Goal: Transaction & Acquisition: Purchase product/service

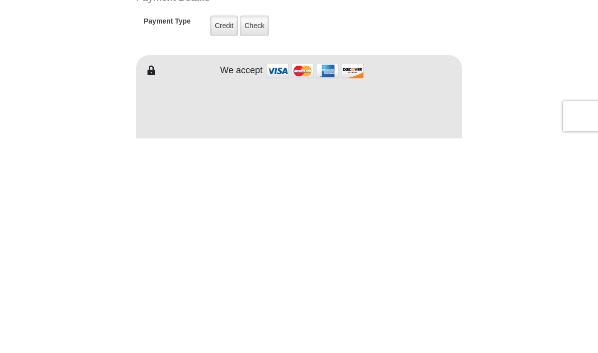
scroll to position [285, 0]
type input "250.00"
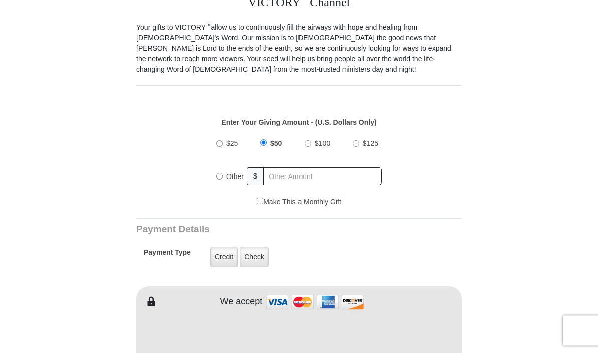
scroll to position [275, 0]
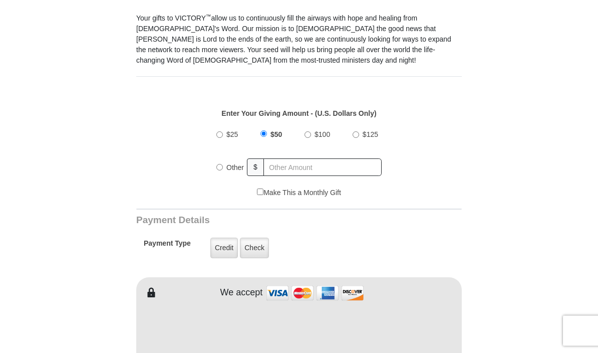
click at [223, 169] on input "Other" at bounding box center [219, 167] width 7 height 7
radio input "true"
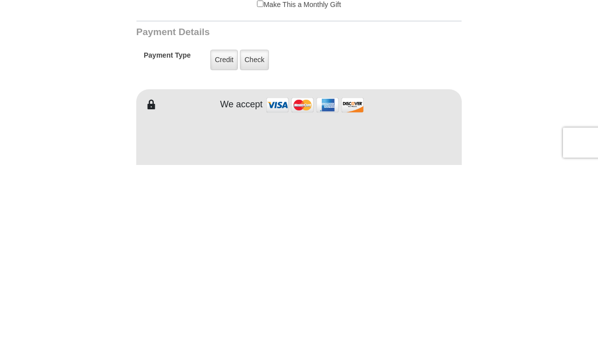
type input "250.00"
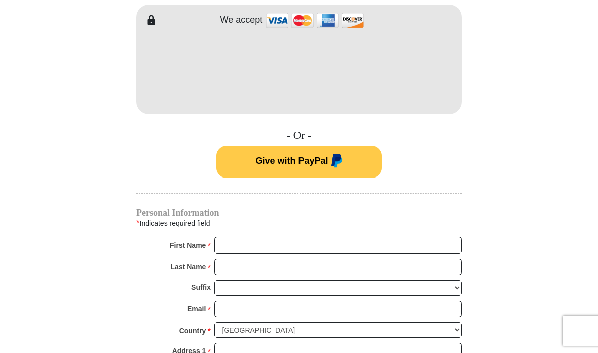
scroll to position [533, 0]
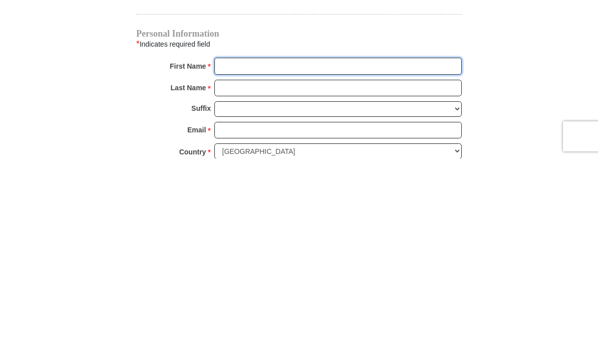
click at [359, 252] on input "First Name *" at bounding box center [338, 260] width 248 height 17
type input "Clara"
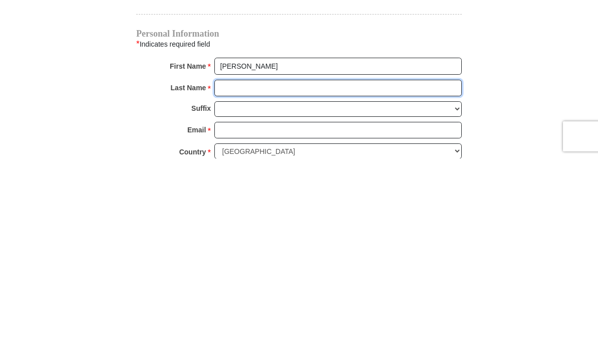
type input "Barrio"
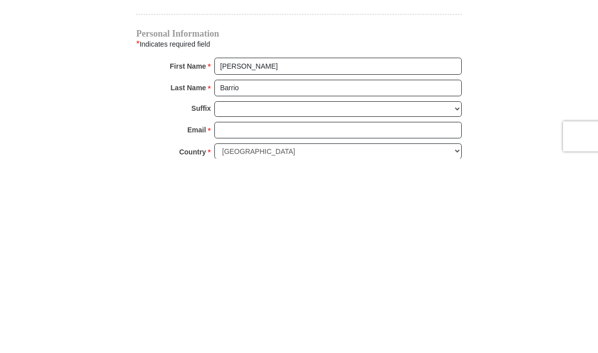
scroll to position [727, 0]
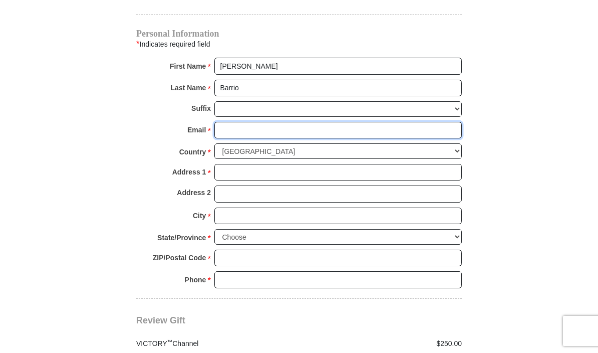
click at [296, 134] on input "Email *" at bounding box center [338, 130] width 248 height 17
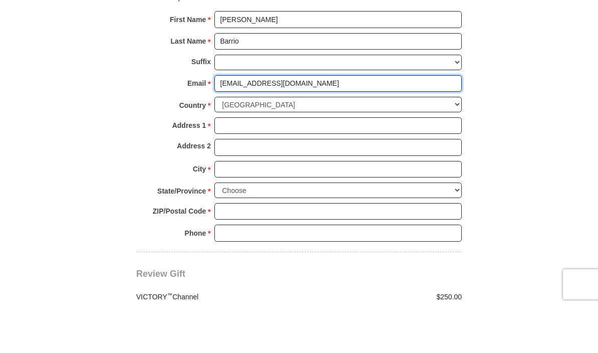
type input "barrio888@hotmail.com"
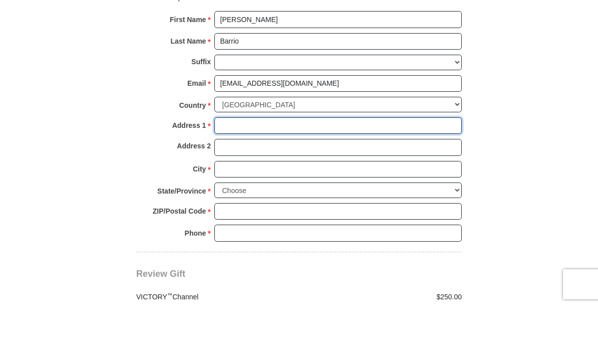
click at [300, 164] on input "Address 1 *" at bounding box center [338, 172] width 248 height 17
type input "601 Avalon Dr"
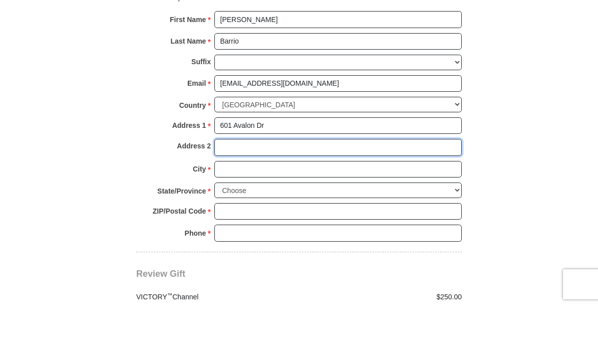
type input "Unit 6416"
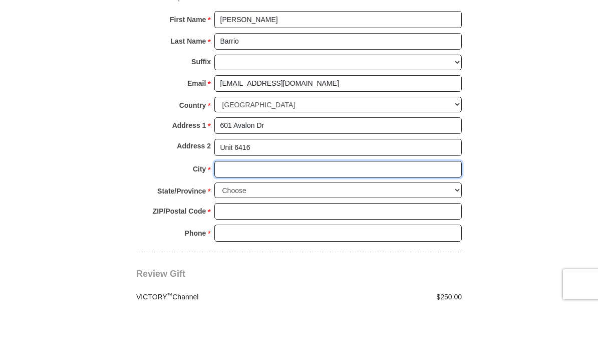
type input "Wood Ridge"
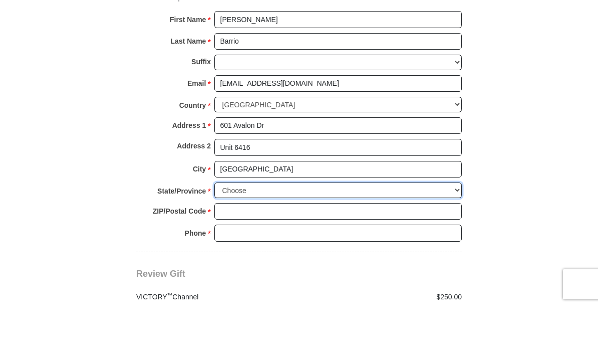
select select "NJ"
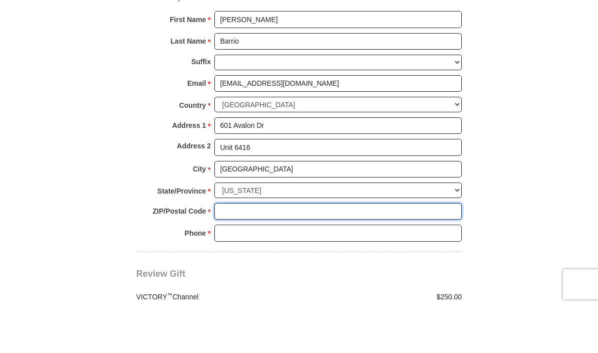
type input "07075"
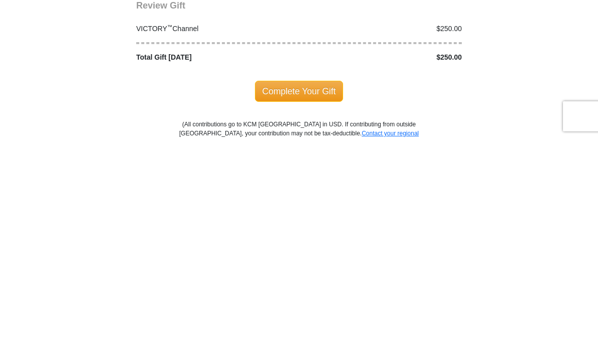
scroll to position [828, 0]
type input "8622491509"
click at [314, 294] on span "Complete Your Gift" at bounding box center [299, 304] width 89 height 21
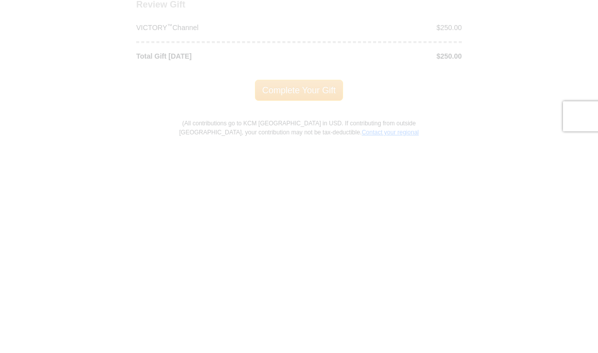
scroll to position [1043, 0]
